Goal: Find specific page/section: Find specific page/section

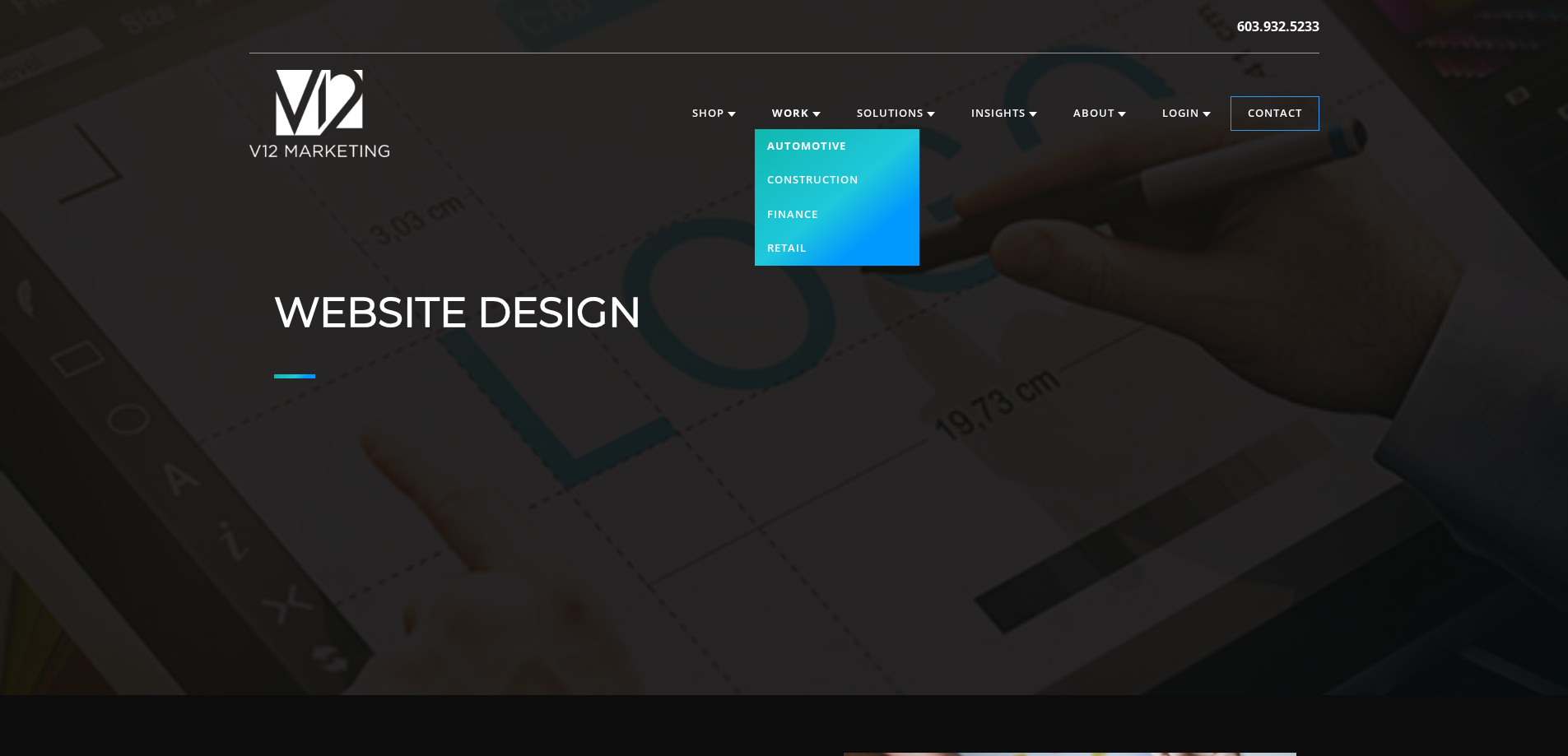
click at [808, 144] on link "Automotive" at bounding box center [837, 146] width 165 height 35
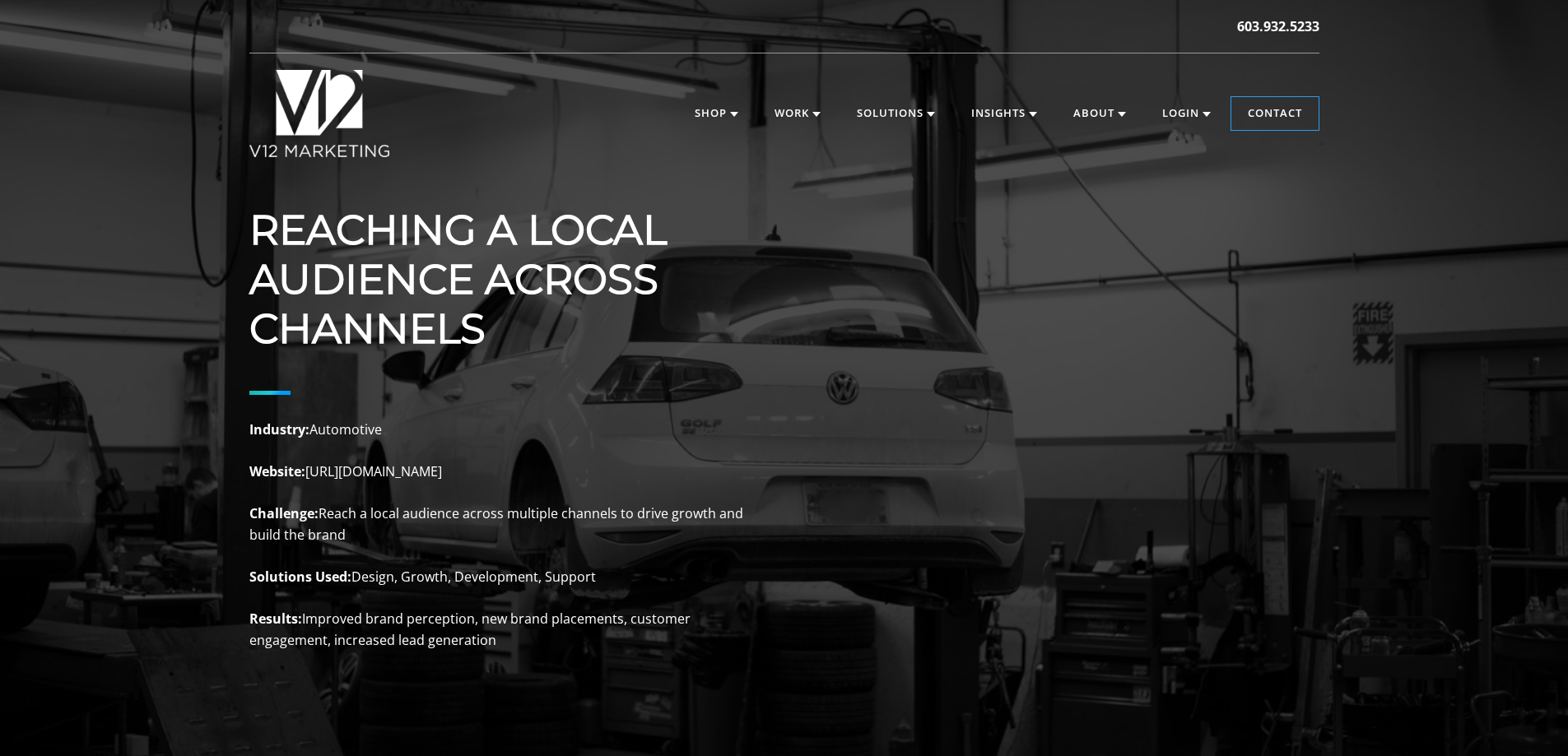
click at [371, 479] on p "Industry: Automotive Website: https://reflextuning.com Challenge: Reach a local…" at bounding box center [496, 536] width 494 height 232
click at [488, 463] on p "Industry: Automotive Website: https://reflextuning.com Challenge: Reach a local…" at bounding box center [496, 536] width 494 height 232
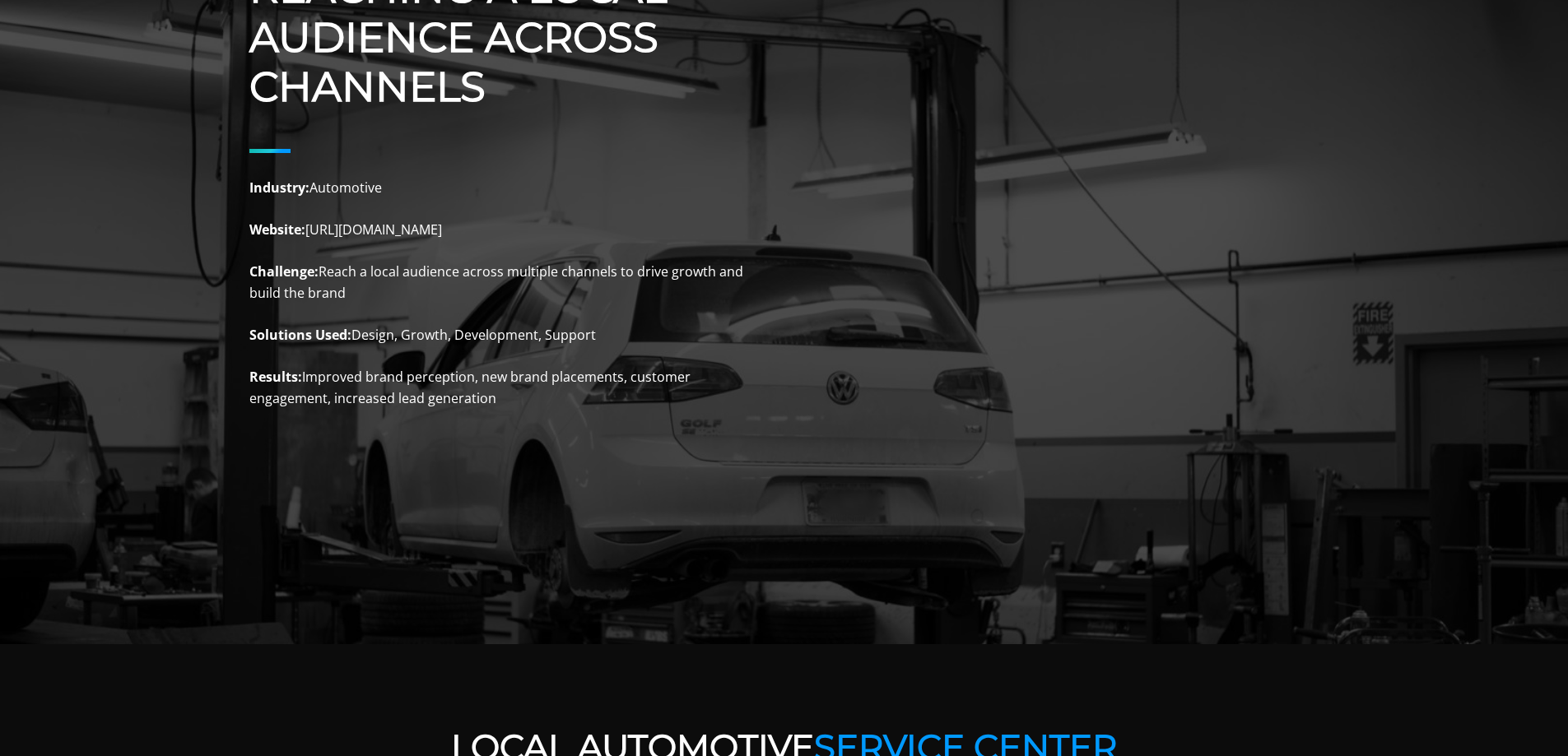
scroll to position [233, 0]
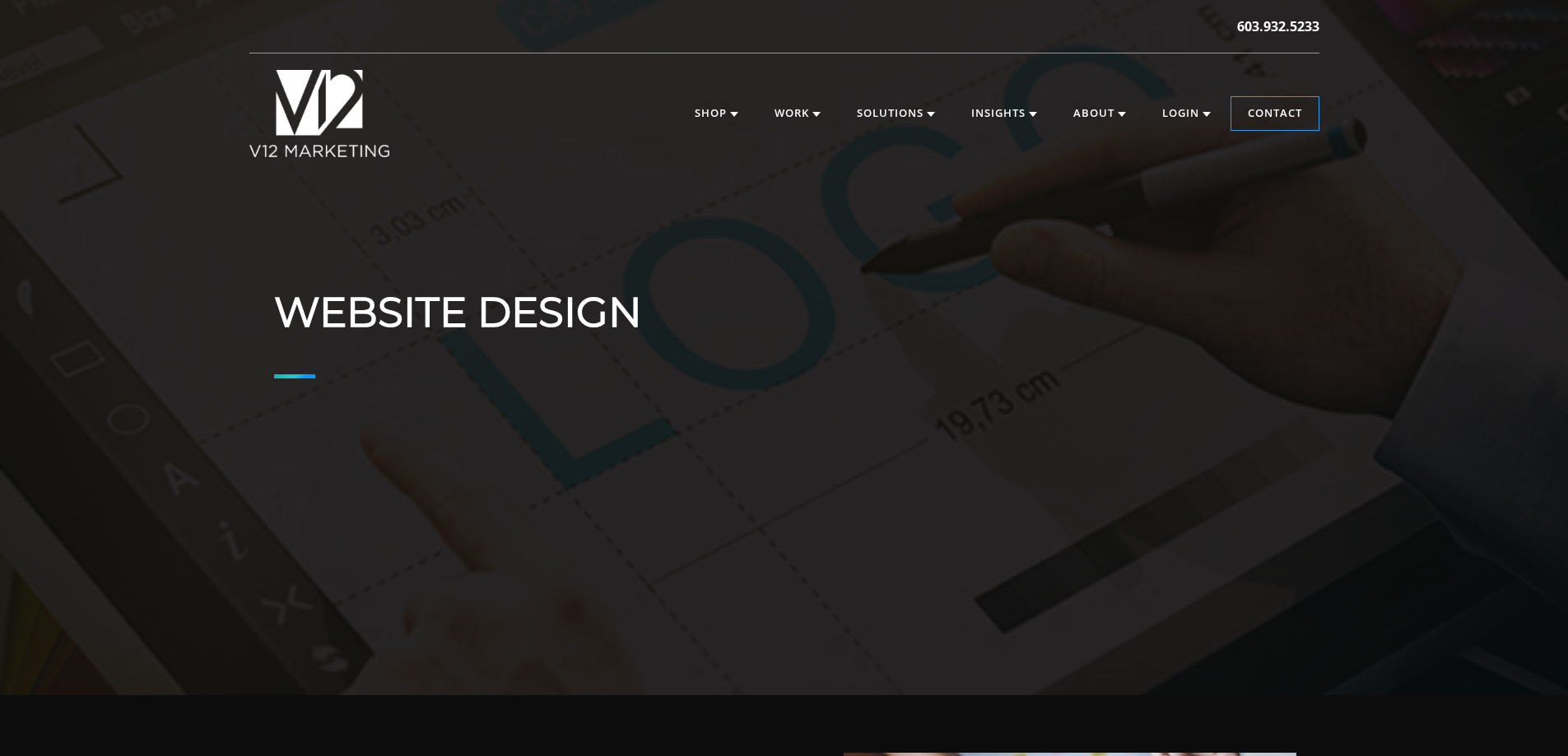
click at [657, 592] on div "Website Design" at bounding box center [784, 347] width 1568 height 695
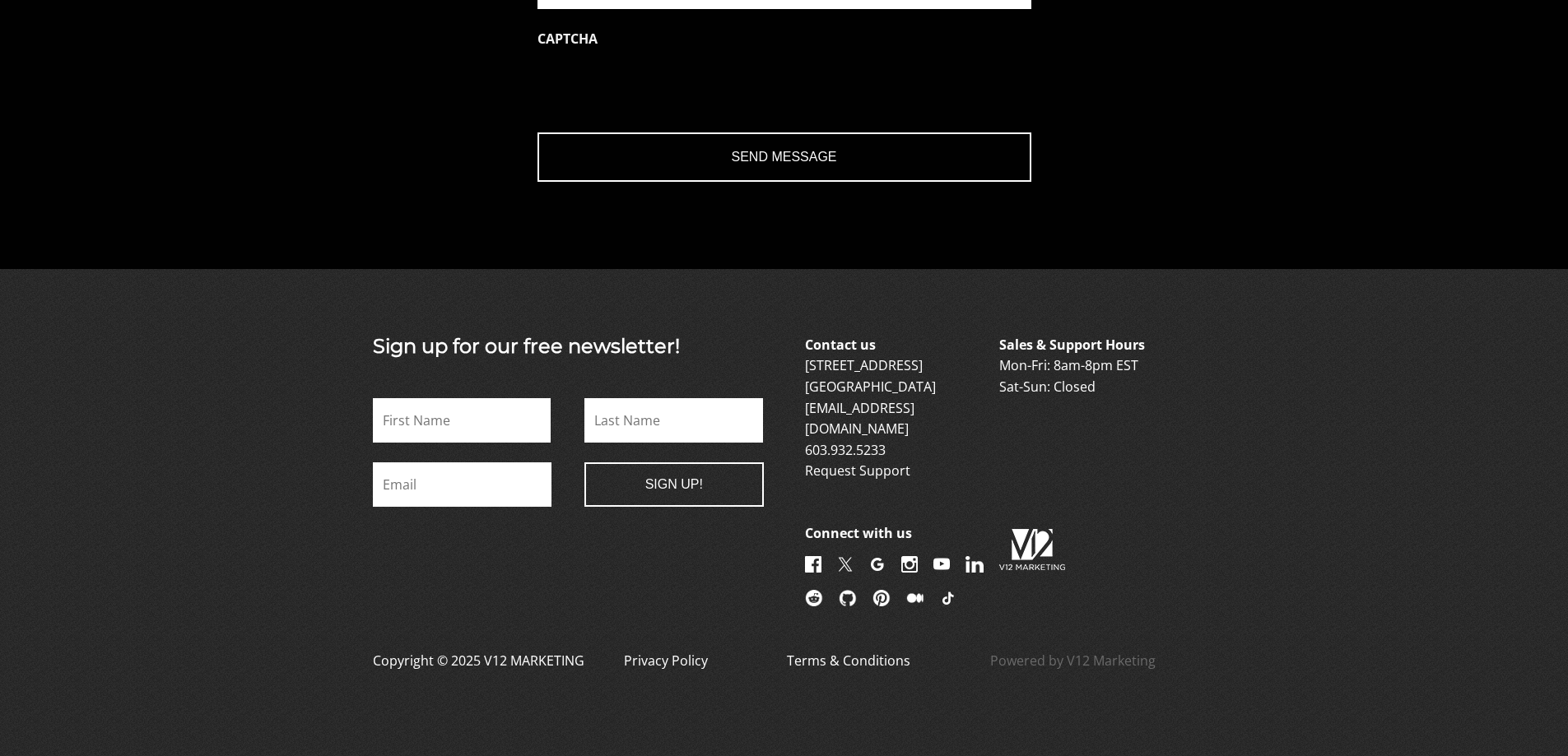
scroll to position [2398, 0]
